Goal: Navigation & Orientation: Find specific page/section

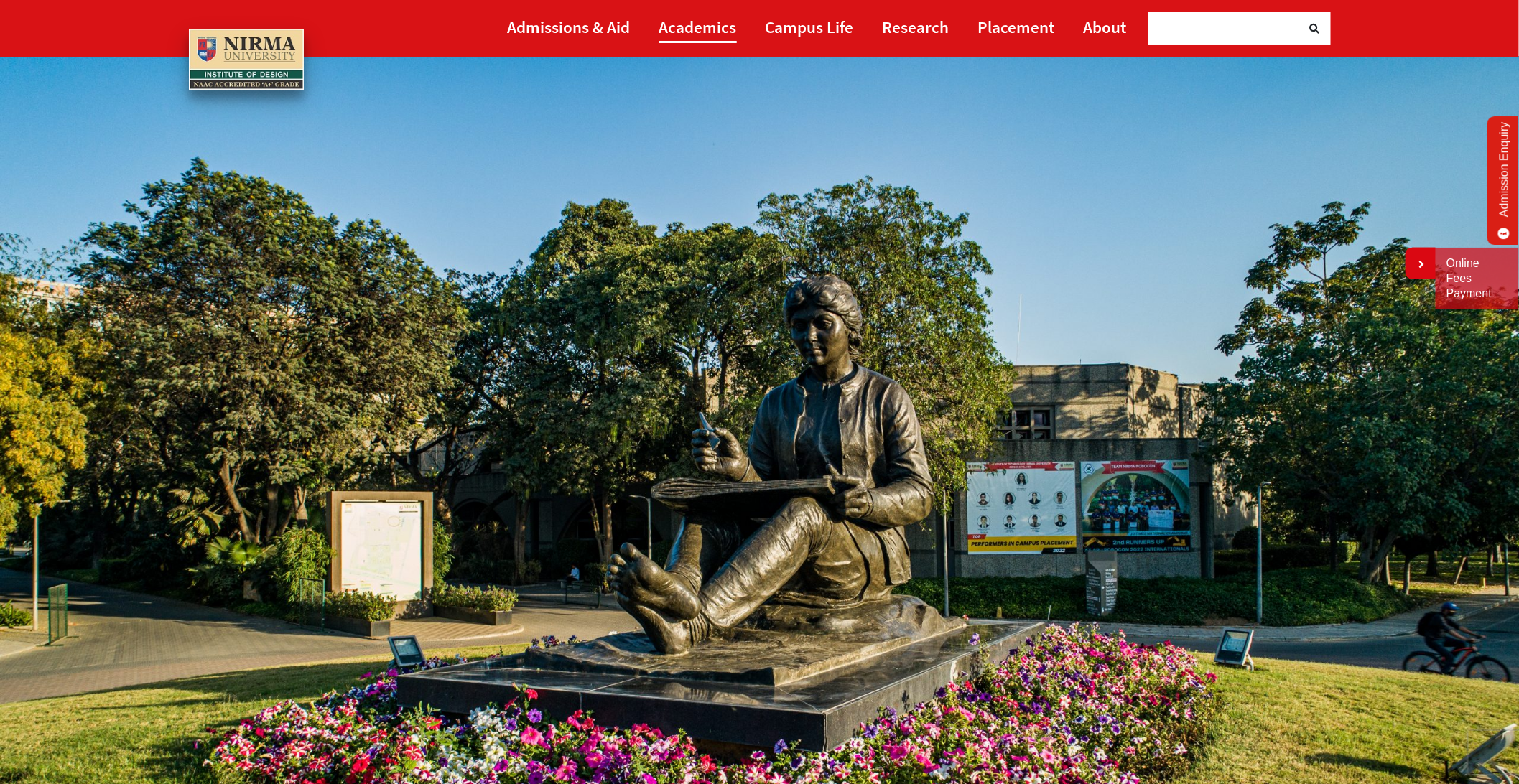
click at [693, 28] on link "Academics" at bounding box center [699, 27] width 78 height 32
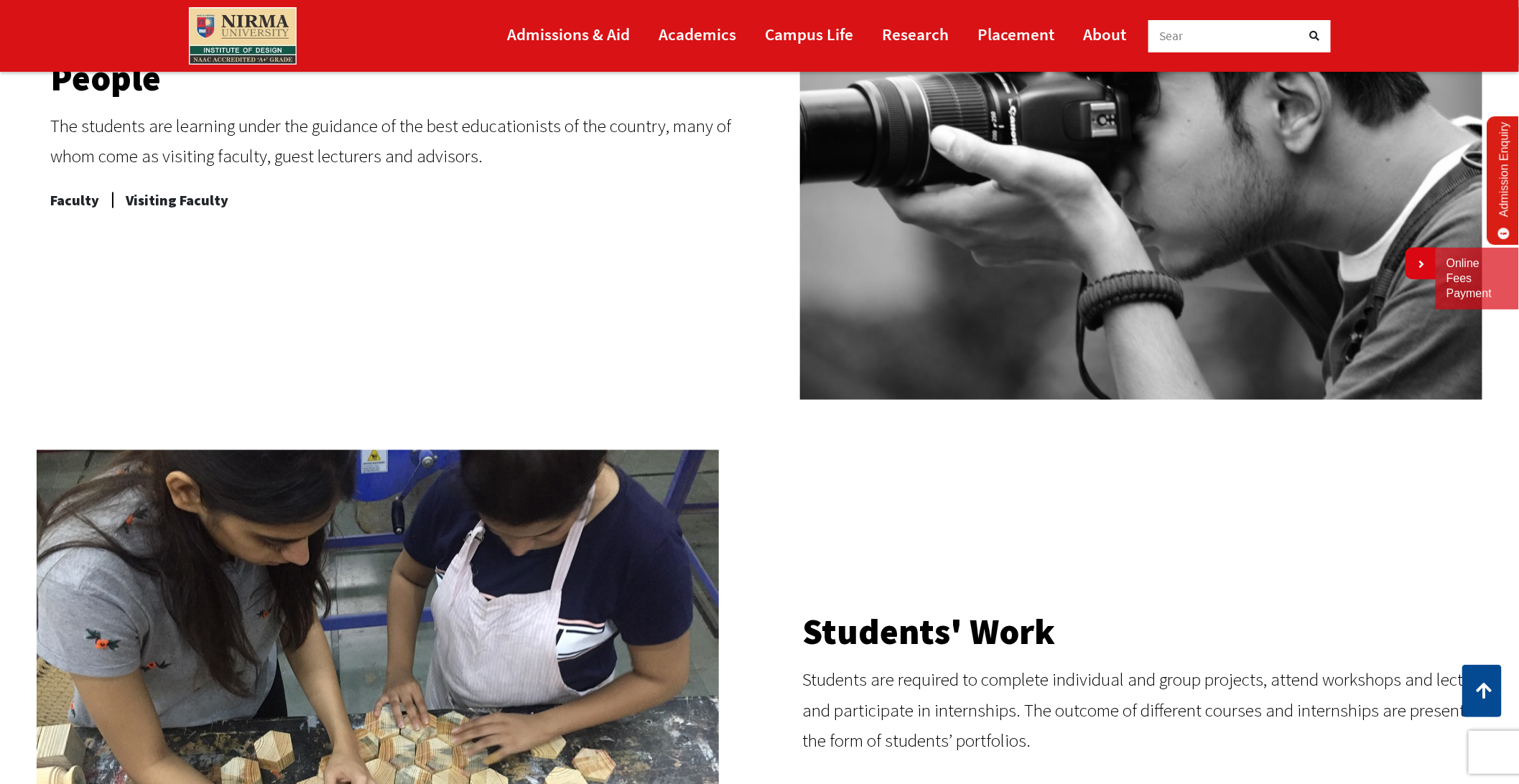
scroll to position [893, 0]
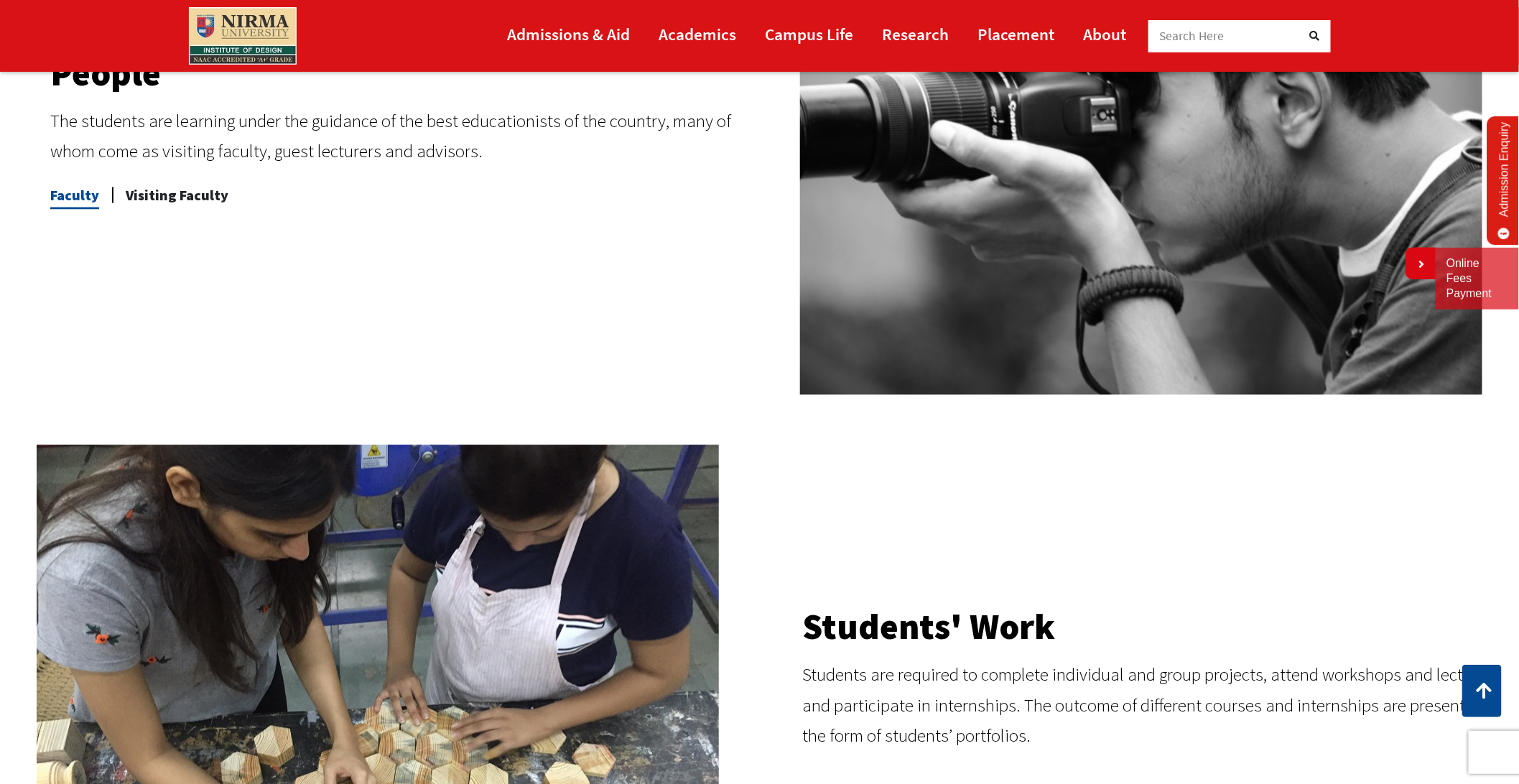
click at [87, 196] on span "Faculty" at bounding box center [75, 195] width 49 height 29
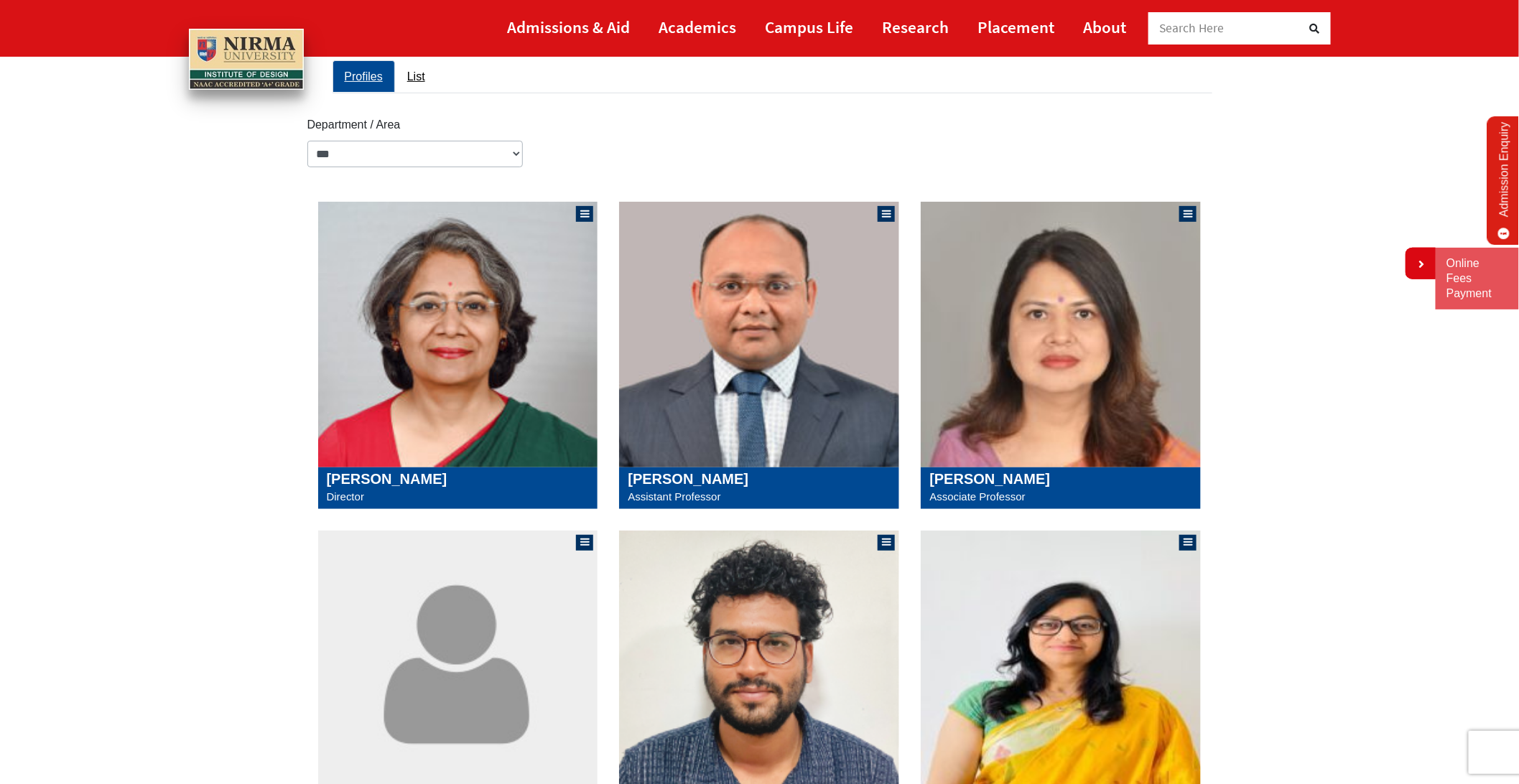
scroll to position [166, 0]
